Goal: Transaction & Acquisition: Download file/media

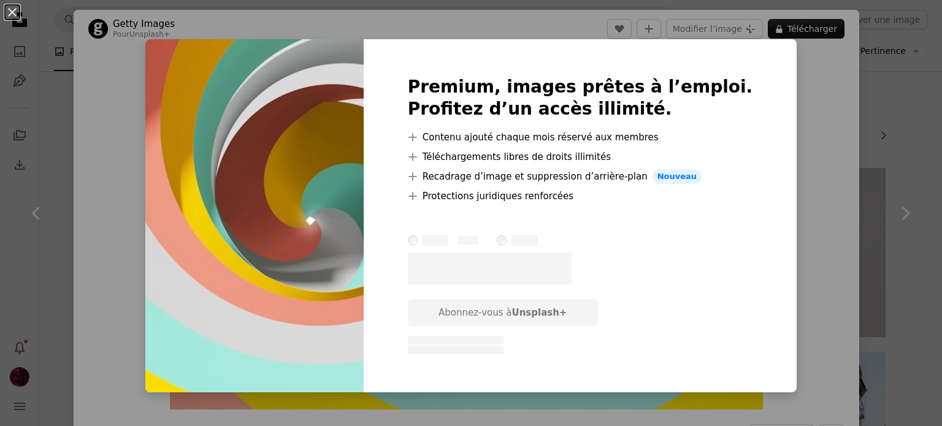
scroll to position [1656, 0]
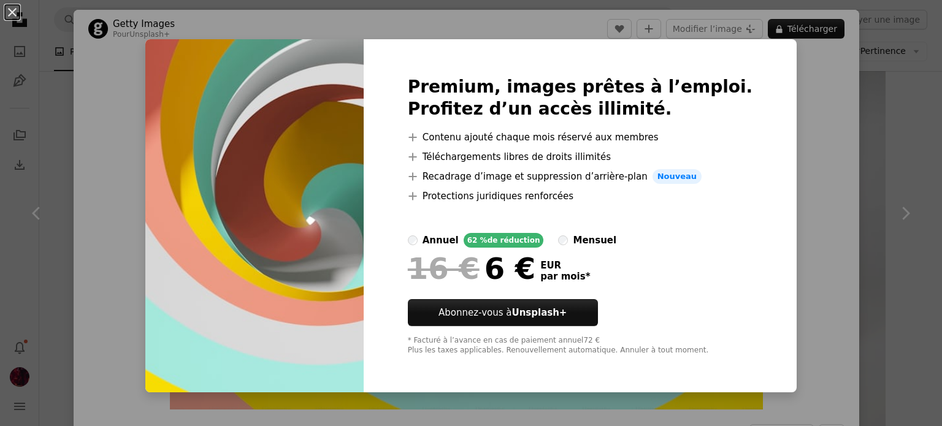
click at [806, 77] on div "An X shape Premium, images prêtes à l’emploi. Profitez d’un accès illimité. A p…" at bounding box center [471, 213] width 942 height 426
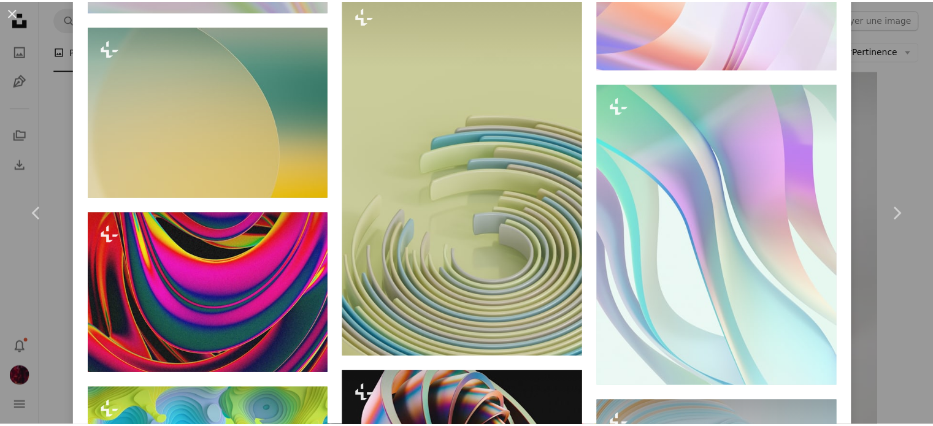
scroll to position [1104, 0]
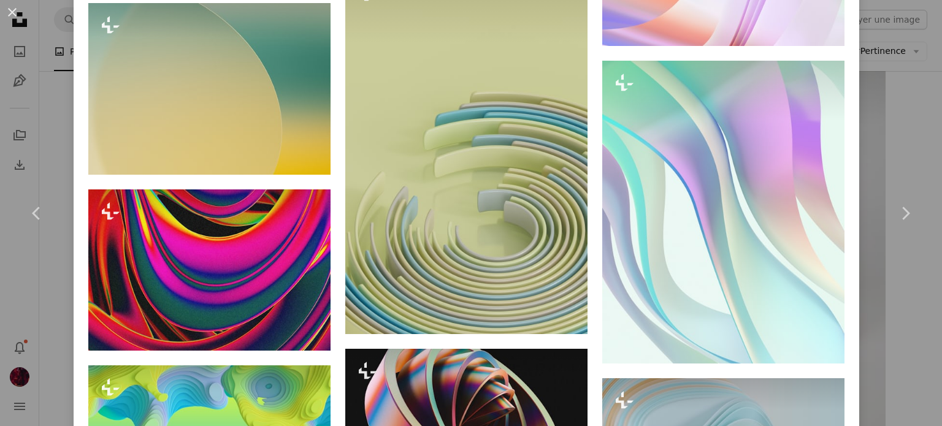
click at [894, 61] on div "An X shape Chevron left Chevron right Getty Images Pour Unsplash+ A heart A plu…" at bounding box center [471, 213] width 942 height 426
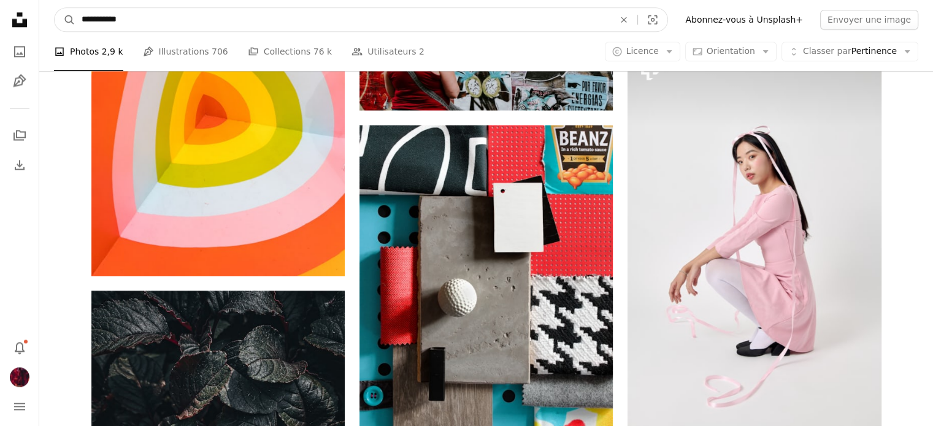
click at [478, 21] on input "**********" at bounding box center [342, 19] width 535 height 23
type input "**********"
click button "A magnifying glass" at bounding box center [65, 19] width 21 height 23
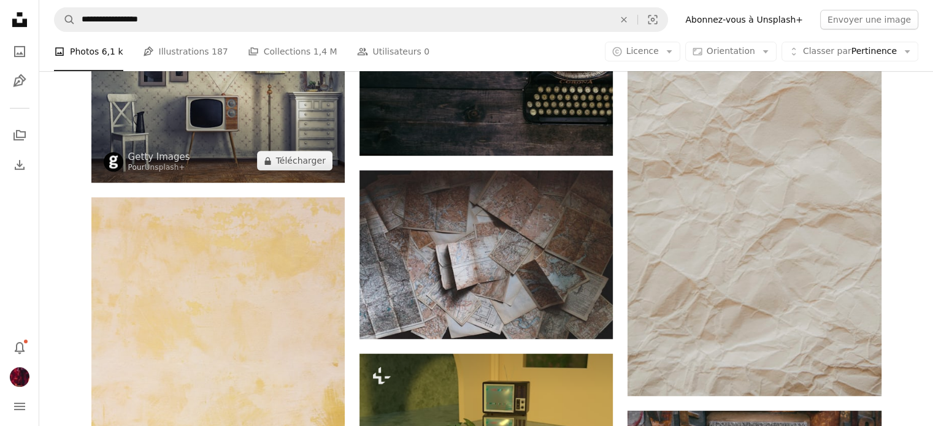
scroll to position [552, 0]
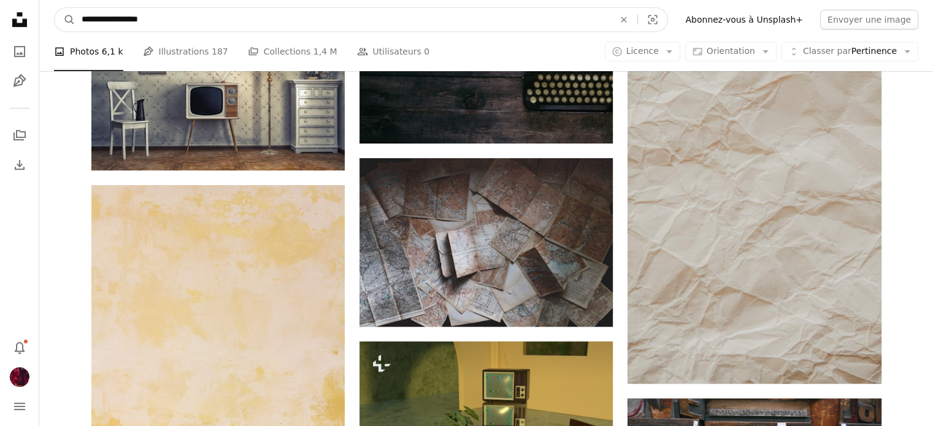
click at [155, 20] on input "**********" at bounding box center [342, 19] width 535 height 23
drag, startPoint x: 110, startPoint y: 18, endPoint x: 73, endPoint y: 53, distance: 51.2
click at [69, 34] on nav "**********" at bounding box center [486, 19] width 894 height 39
type input "**********"
click button "A magnifying glass" at bounding box center [65, 19] width 21 height 23
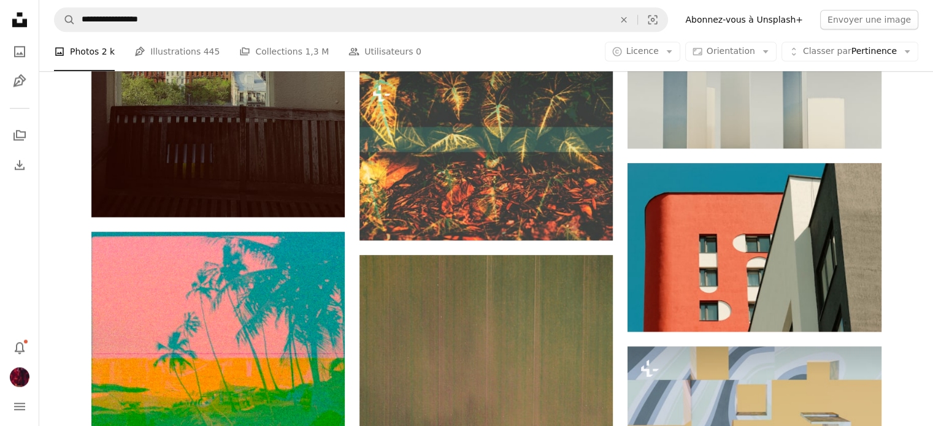
scroll to position [1534, 0]
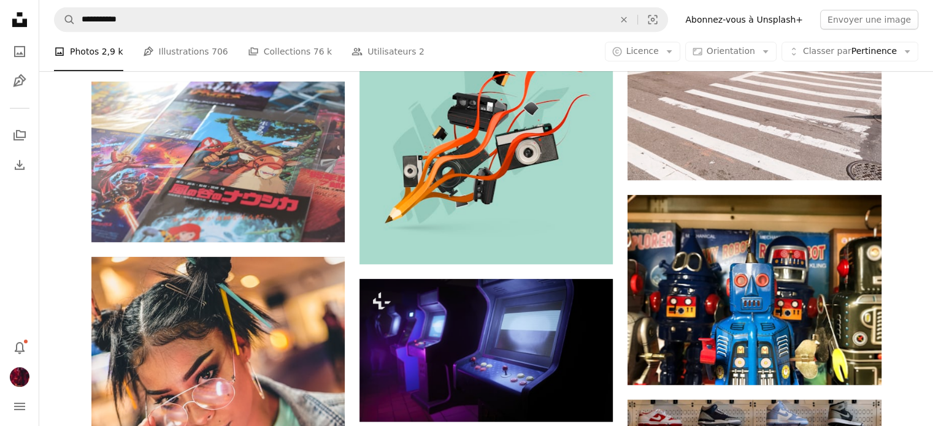
scroll to position [1656, 0]
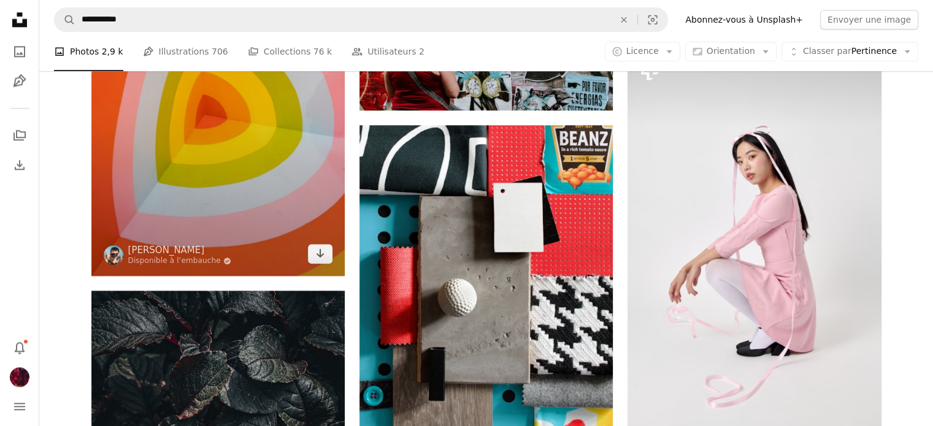
click at [142, 143] on img at bounding box center [217, 86] width 253 height 380
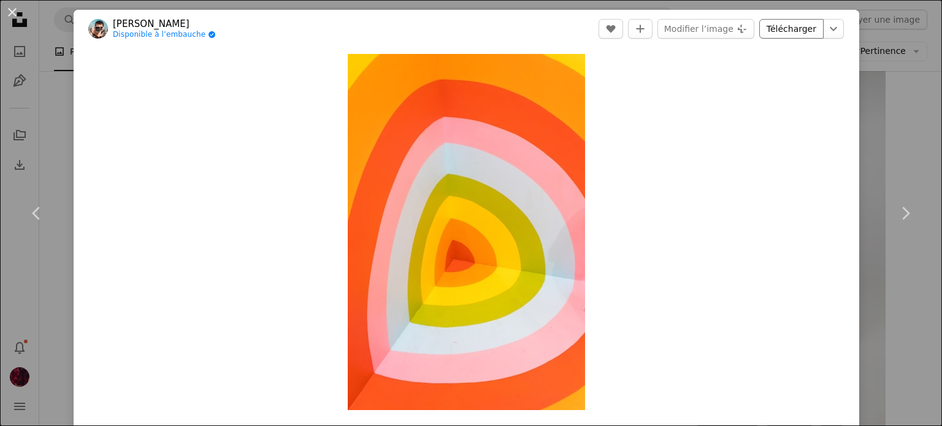
click at [793, 32] on link "Télécharger" at bounding box center [791, 29] width 64 height 20
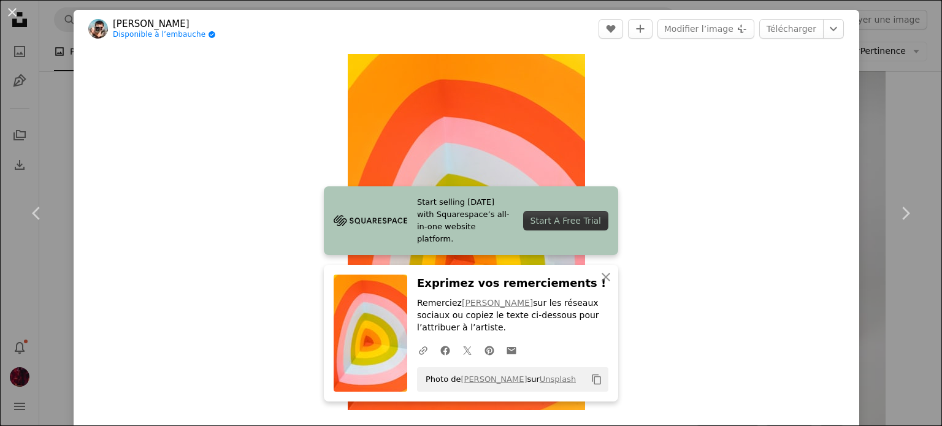
click at [731, 218] on div "Zoom in" at bounding box center [467, 232] width 786 height 369
click at [732, 229] on div "Zoom in" at bounding box center [467, 232] width 786 height 369
click at [866, 69] on div "An X shape Chevron left Chevron right Start selling [DATE] with Squarespace’s a…" at bounding box center [471, 213] width 942 height 426
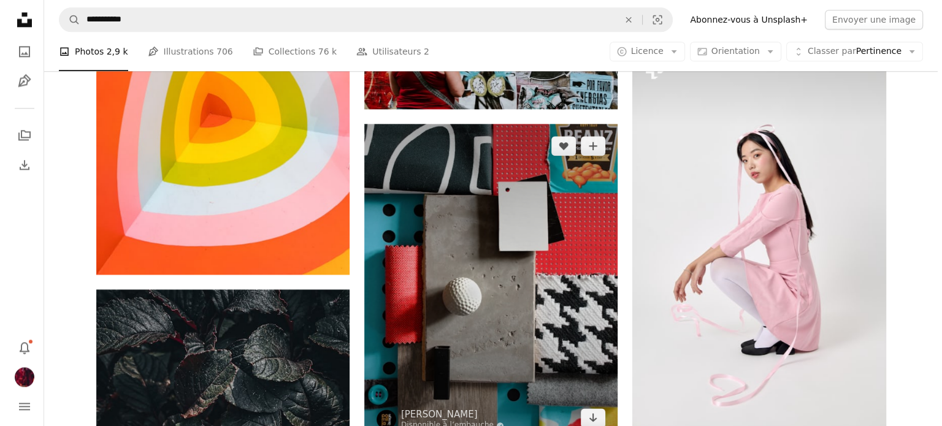
scroll to position [1656, 0]
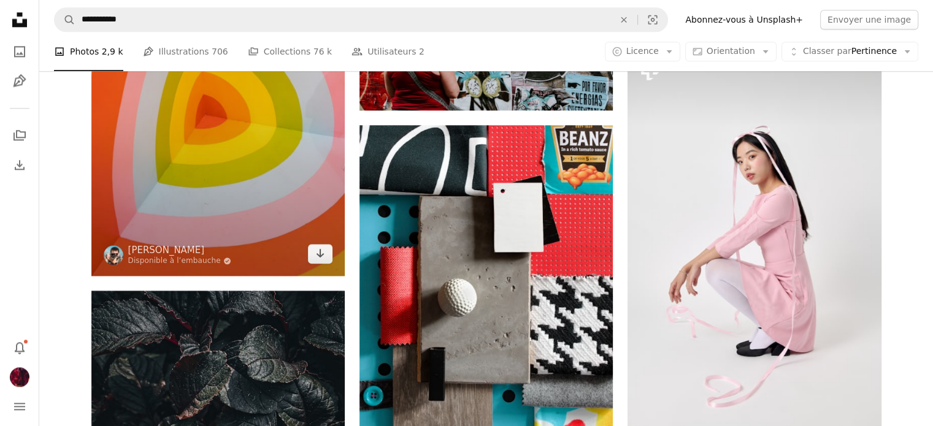
click at [319, 161] on img at bounding box center [217, 86] width 253 height 380
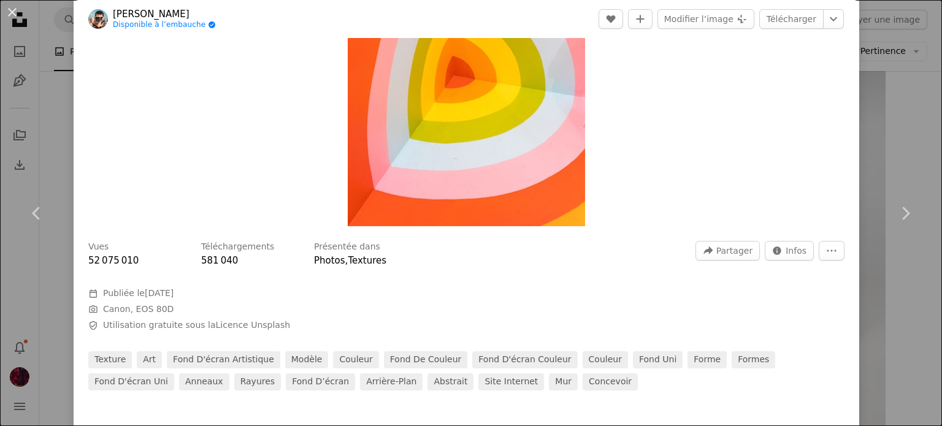
scroll to position [184, 0]
click at [797, 248] on button "Info icon Infos" at bounding box center [789, 251] width 49 height 20
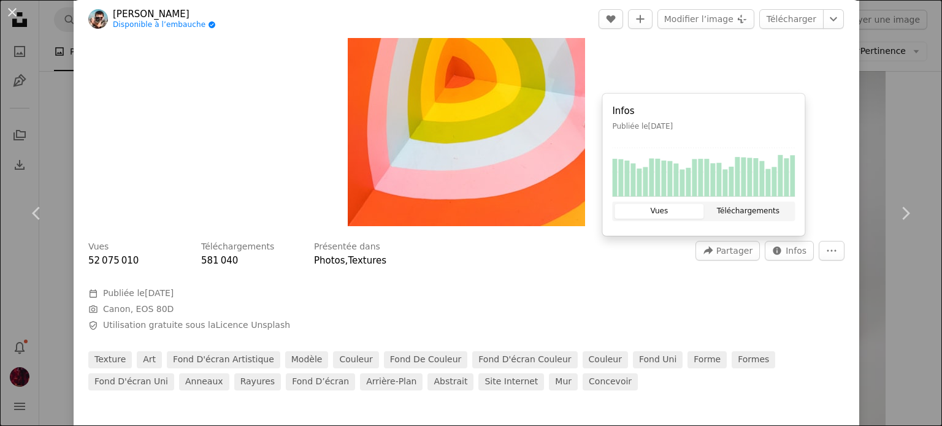
click at [772, 214] on button "Téléchargements" at bounding box center [748, 211] width 89 height 15
click at [535, 257] on div "Présentée dans Photos , Textures" at bounding box center [497, 254] width 367 height 27
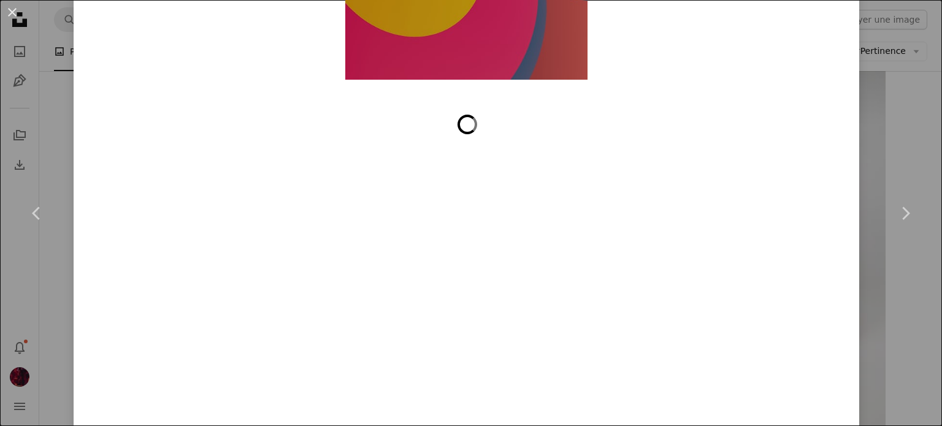
scroll to position [6994, 0]
